Goal: Task Accomplishment & Management: Manage account settings

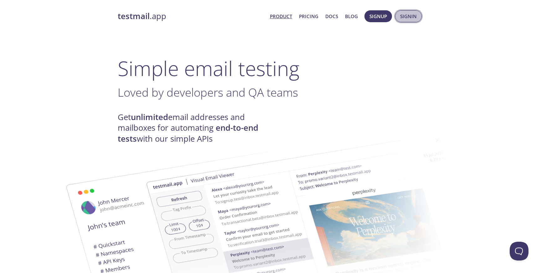
click at [403, 10] on button "Signin" at bounding box center [408, 16] width 27 height 12
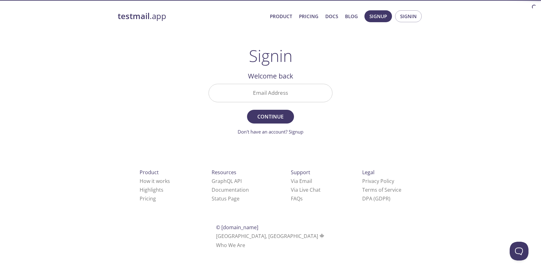
click at [262, 84] on input "Email Address" at bounding box center [270, 93] width 123 height 18
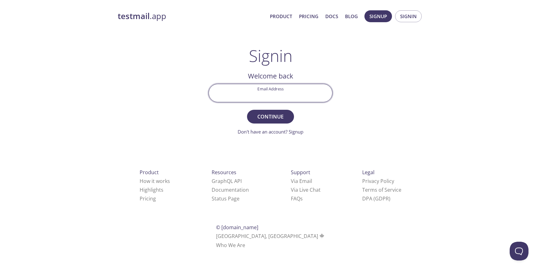
paste input "[EMAIL_ADDRESS][PERSON_NAME][DOMAIN_NAME]"
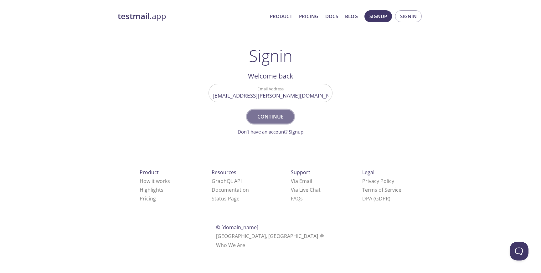
click at [268, 122] on button "Continue" at bounding box center [270, 117] width 47 height 14
click at [272, 98] on input "[EMAIL_ADDRESS][PERSON_NAME][DOMAIN_NAME]" at bounding box center [270, 93] width 123 height 18
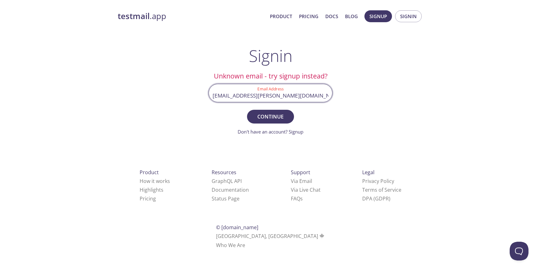
drag, startPoint x: 304, startPoint y: 96, endPoint x: 209, endPoint y: 94, distance: 94.3
click at [210, 94] on input "[EMAIL_ADDRESS][PERSON_NAME][DOMAIN_NAME]" at bounding box center [270, 93] width 123 height 18
click at [266, 101] on input "[EMAIL_ADDRESS][PERSON_NAME][DOMAIN_NAME]" at bounding box center [270, 93] width 123 height 18
drag, startPoint x: 258, startPoint y: 96, endPoint x: 211, endPoint y: 96, distance: 47.3
click at [211, 96] on input "[EMAIL_ADDRESS][PERSON_NAME][DOMAIN_NAME]" at bounding box center [270, 93] width 123 height 18
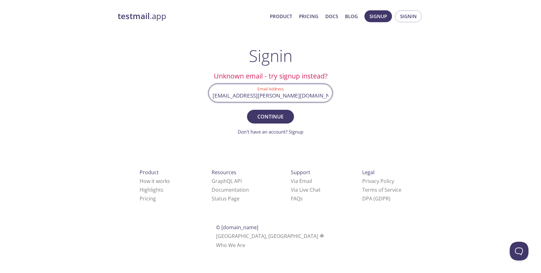
click at [247, 110] on button "Continue" at bounding box center [270, 117] width 47 height 14
click at [239, 99] on input "[EMAIL_ADDRESS][PERSON_NAME][DOMAIN_NAME]" at bounding box center [270, 93] width 123 height 18
drag, startPoint x: 258, startPoint y: 100, endPoint x: 203, endPoint y: 97, distance: 54.9
click at [203, 98] on main "Signin Unknown email - try signup instead? Email Address [EMAIL_ADDRESS][PERSON…" at bounding box center [270, 90] width 139 height 89
click at [252, 95] on input "[EMAIL_ADDRESS][PERSON_NAME][DOMAIN_NAME]" at bounding box center [270, 93] width 123 height 18
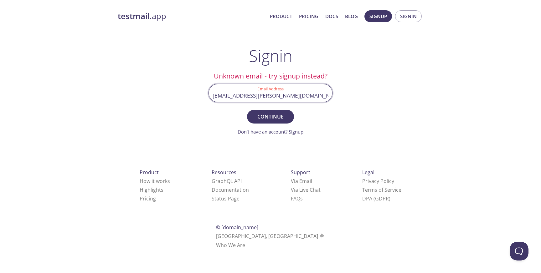
scroll to position [0, 24]
drag, startPoint x: 291, startPoint y: 96, endPoint x: 354, endPoint y: 98, distance: 63.0
click at [354, 98] on div "testmail .app Product Pricing Docs Blog Signup Signin Signin Unknown email - tr…" at bounding box center [270, 136] width 321 height 261
click at [323, 95] on input "[EMAIL_ADDRESS][PERSON_NAME][DOMAIN_NAME]" at bounding box center [270, 93] width 123 height 18
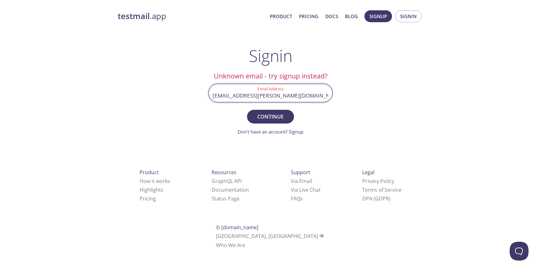
drag, startPoint x: 263, startPoint y: 97, endPoint x: 205, endPoint y: 99, distance: 57.7
click at [205, 99] on main "Signin Unknown email - try signup instead? Email Address [EMAIL_ADDRESS][PERSON…" at bounding box center [270, 90] width 139 height 89
click at [226, 97] on input "[EMAIL_ADDRESS][PERSON_NAME][DOMAIN_NAME]" at bounding box center [270, 93] width 123 height 18
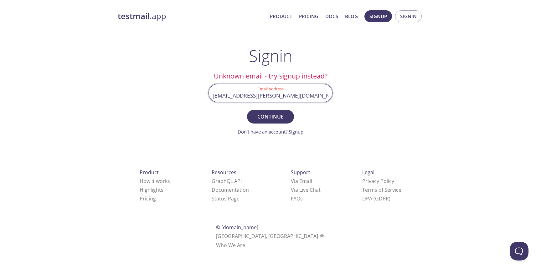
click at [269, 96] on input "[EMAIL_ADDRESS][PERSON_NAME][DOMAIN_NAME]" at bounding box center [270, 93] width 123 height 18
drag, startPoint x: 265, startPoint y: 97, endPoint x: 203, endPoint y: 99, distance: 62.4
click at [203, 99] on main "Signin Unknown email - try signup instead? Email Address [EMAIL_ADDRESS][PERSON…" at bounding box center [270, 90] width 139 height 89
type input "[PERSON_NAME][EMAIL_ADDRESS][DOMAIN_NAME]"
click at [247, 110] on button "Continue" at bounding box center [270, 117] width 47 height 14
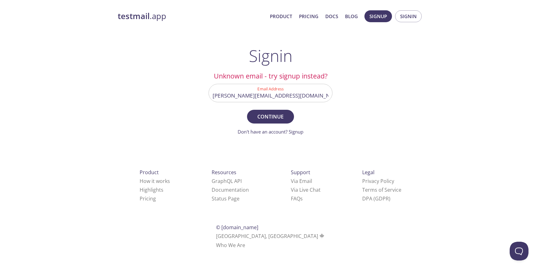
click at [283, 94] on input "[PERSON_NAME][EMAIL_ADDRESS][DOMAIN_NAME]" at bounding box center [270, 93] width 123 height 18
click at [306, 105] on form "Email Address [PERSON_NAME][EMAIL_ADDRESS][DOMAIN_NAME] Continue Don't have an …" at bounding box center [271, 110] width 124 height 52
drag, startPoint x: 316, startPoint y: 98, endPoint x: 264, endPoint y: 97, distance: 52.0
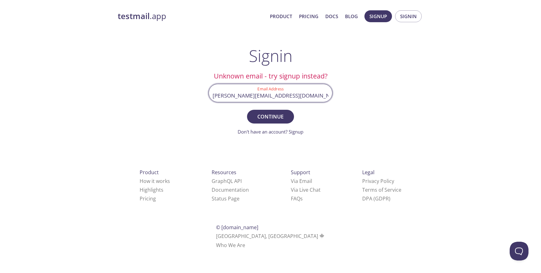
click at [264, 97] on input "[PERSON_NAME][EMAIL_ADDRESS][DOMAIN_NAME]" at bounding box center [270, 93] width 123 height 18
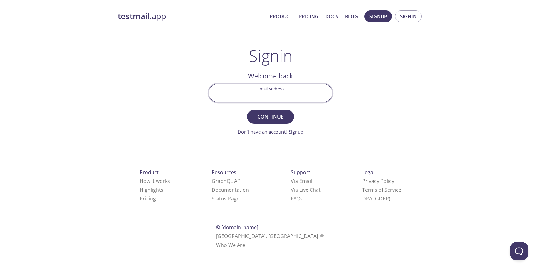
click at [257, 88] on input "Email Address" at bounding box center [270, 93] width 123 height 18
paste input "@[DOMAIN_NAME]"
click at [264, 92] on input "@[DOMAIN_NAME]" at bounding box center [270, 93] width 123 height 18
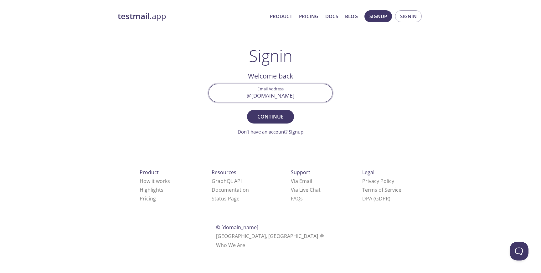
type input "@[DOMAIN_NAME]"
